Goal: Task Accomplishment & Management: Manage account settings

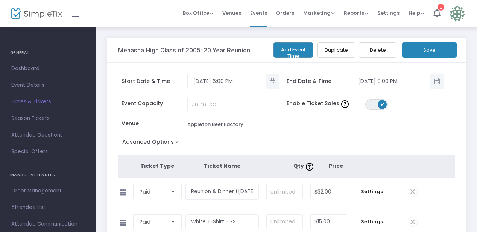
click at [23, 69] on span "Dashboard" at bounding box center [47, 69] width 73 height 10
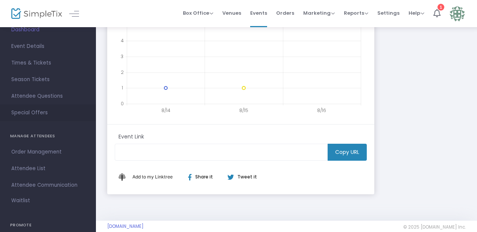
scroll to position [46, 0]
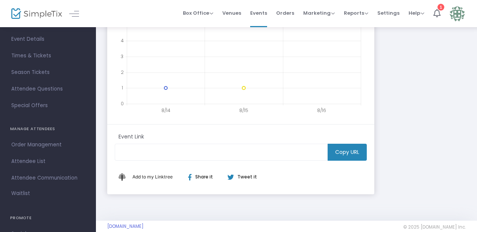
click at [26, 161] on span "Attendee List" at bounding box center [47, 161] width 73 height 10
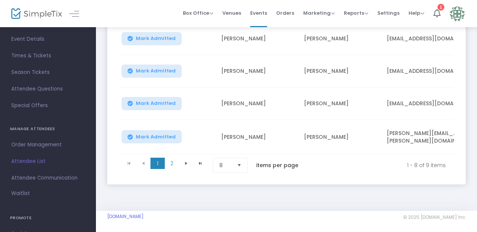
scroll to position [260, 0]
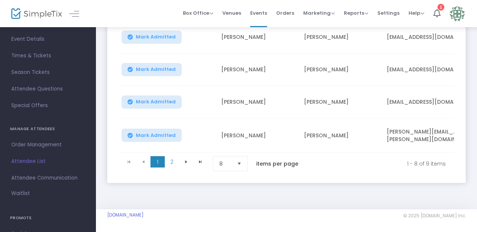
click at [244, 160] on span "Select" at bounding box center [239, 163] width 12 height 12
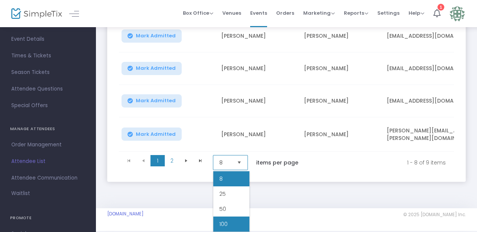
click at [227, 219] on li "100" at bounding box center [231, 223] width 36 height 15
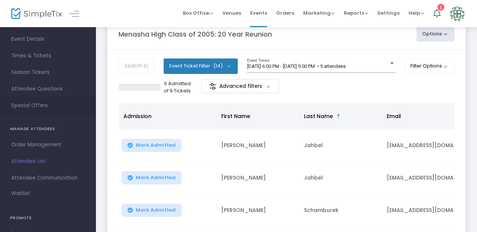
scroll to position [0, 0]
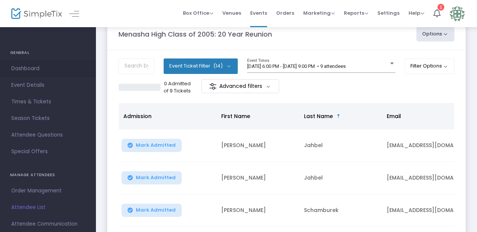
click at [26, 62] on link "Dashboard" at bounding box center [48, 68] width 96 height 17
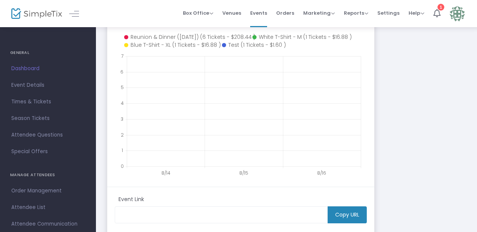
scroll to position [163, 0]
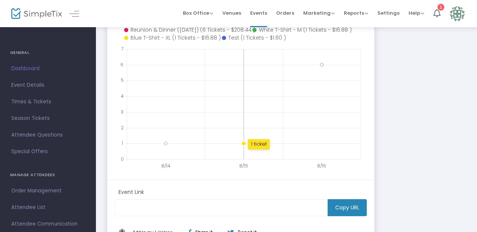
click at [243, 145] on circle at bounding box center [244, 143] width 5 height 5
click at [263, 144] on div "1 ticket" at bounding box center [259, 144] width 22 height 10
click at [172, 42] on icon at bounding box center [172, 38] width 96 height 8
click at [407, 88] on div "Menasha High Class of 2005: 20 Year Reunion [URL][DOMAIN_NAME] Copy All times 9…" at bounding box center [287, 62] width 366 height 375
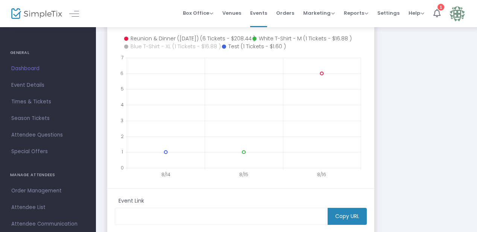
scroll to position [153, 0]
click at [293, 44] on icon at bounding box center [302, 40] width 99 height 8
click at [245, 52] on icon at bounding box center [253, 48] width 62 height 8
click at [208, 44] on icon at bounding box center [187, 40] width 126 height 8
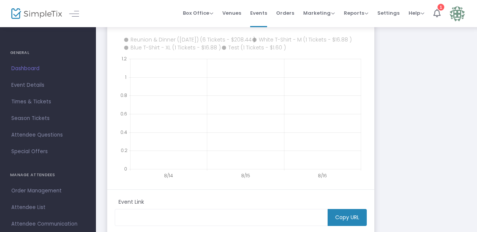
click at [184, 52] on icon at bounding box center [172, 48] width 96 height 8
click at [288, 44] on icon at bounding box center [302, 40] width 99 height 8
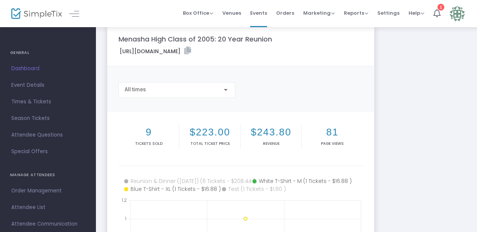
scroll to position [0, 0]
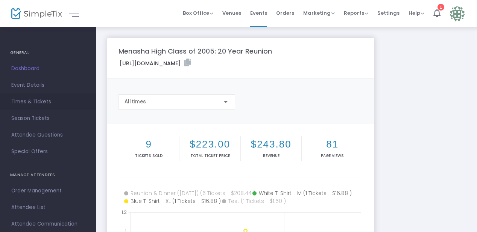
click at [32, 105] on span "Times & Tickets" at bounding box center [47, 102] width 73 height 10
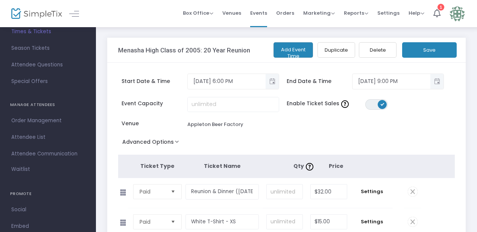
scroll to position [103, 0]
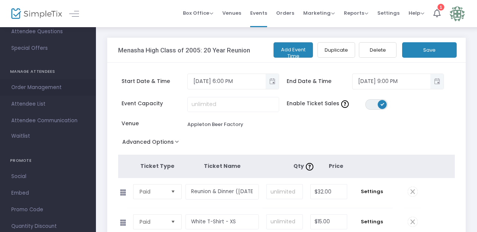
click at [33, 90] on span "Order Management" at bounding box center [47, 87] width 73 height 10
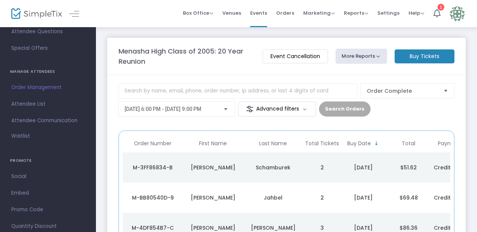
click at [373, 59] on button "More Reports" at bounding box center [362, 56] width 52 height 15
drag, startPoint x: 366, startPoint y: 72, endPoint x: 364, endPoint y: 91, distance: 18.9
click at [364, 92] on ul "Export Sales Report Export Order List Refund Report" at bounding box center [375, 88] width 79 height 49
click at [373, 57] on button "More Reports" at bounding box center [362, 56] width 52 height 15
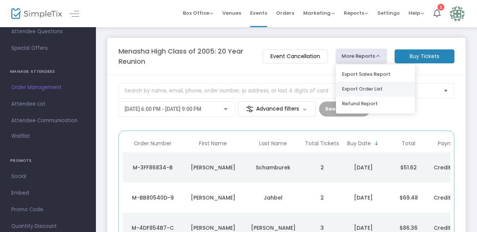
click at [370, 87] on li "Export Order List" at bounding box center [375, 89] width 79 height 15
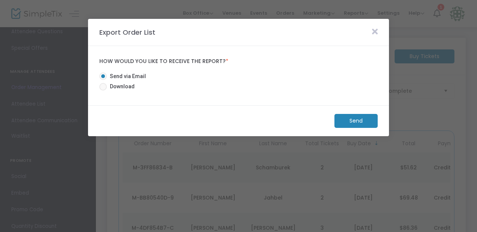
click at [115, 88] on span "Download" at bounding box center [121, 86] width 28 height 8
click at [103, 90] on input "Download" at bounding box center [103, 90] width 0 height 0
radio input "true"
click at [364, 122] on m-button "Download" at bounding box center [350, 121] width 56 height 14
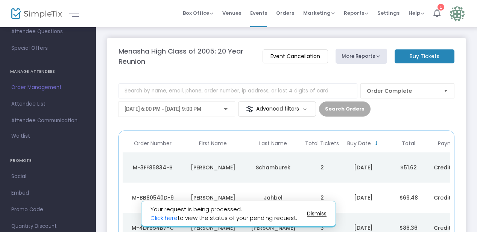
click at [434, 14] on icon at bounding box center [437, 13] width 7 height 8
click at [165, 218] on link "Click here" at bounding box center [164, 217] width 27 height 8
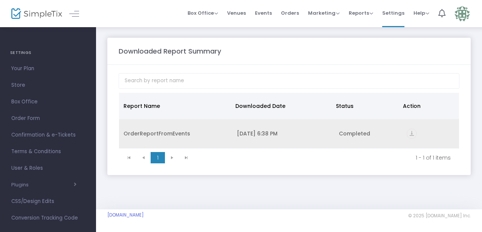
click at [244, 130] on div "8/17/2025 6:38 PM" at bounding box center [283, 133] width 93 height 8
click at [413, 132] on icon "vertical_align_bottom" at bounding box center [412, 133] width 10 height 10
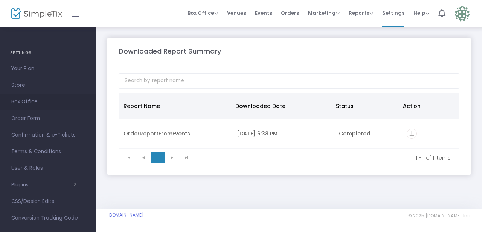
click at [21, 101] on span "Box Office" at bounding box center [47, 102] width 73 height 10
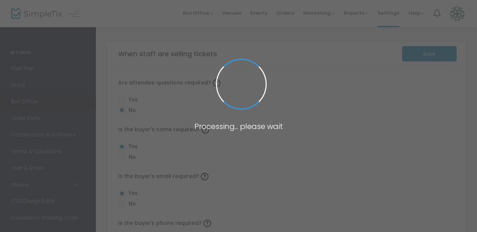
radio input "false"
radio input "true"
radio input "false"
radio input "true"
radio input "false"
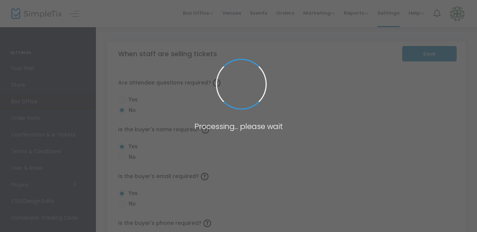
radio input "true"
radio input "false"
radio input "true"
radio input "false"
radio input "true"
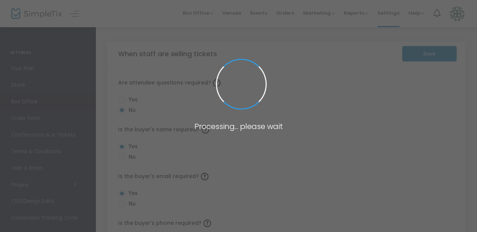
radio input "true"
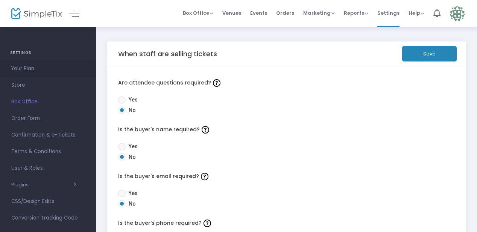
click at [20, 63] on link "Your Plan" at bounding box center [48, 68] width 96 height 17
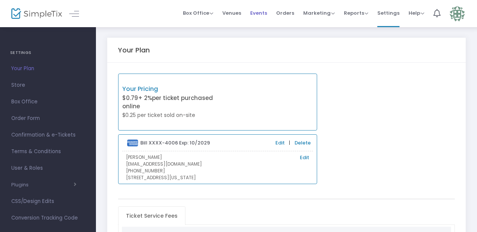
click at [263, 14] on span "Events" at bounding box center [258, 12] width 17 height 19
